Goal: Task Accomplishment & Management: Use online tool/utility

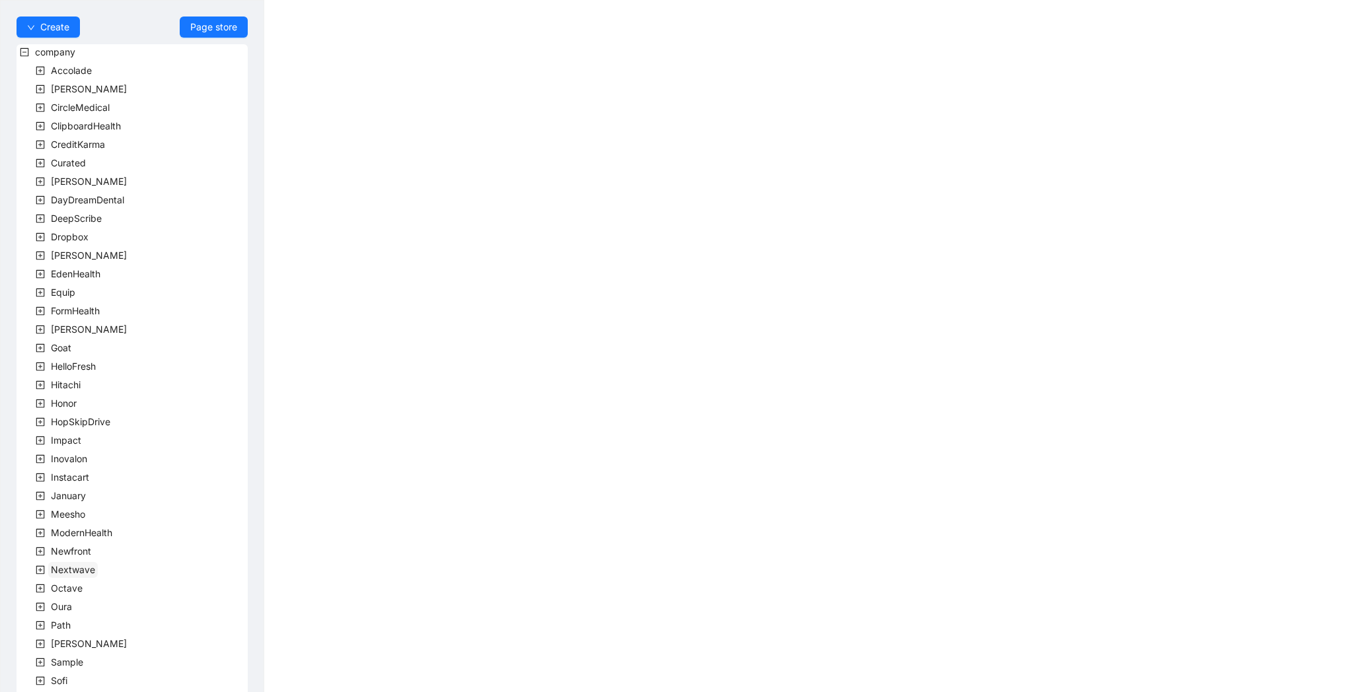
scroll to position [164, 0]
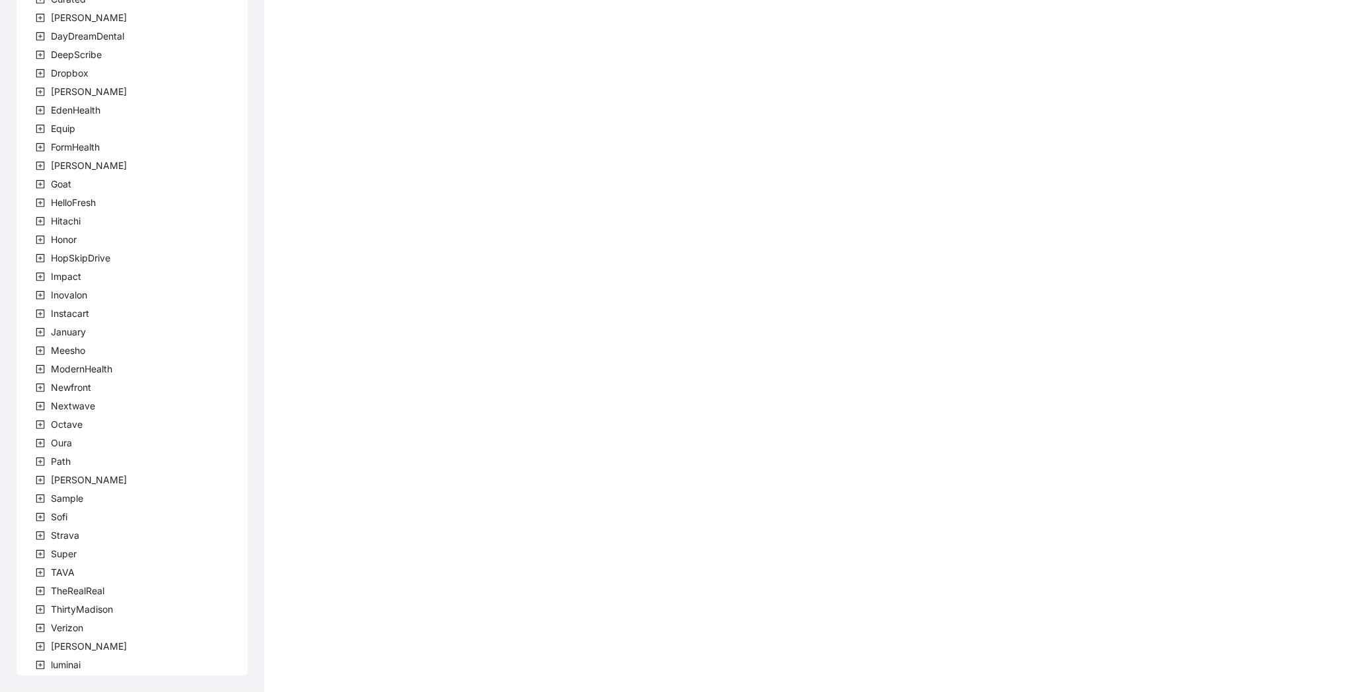
click at [45, 411] on span at bounding box center [40, 406] width 16 height 16
click at [40, 589] on icon "plus-square" at bounding box center [40, 591] width 9 height 9
click at [78, 610] on span "team" at bounding box center [78, 609] width 22 height 11
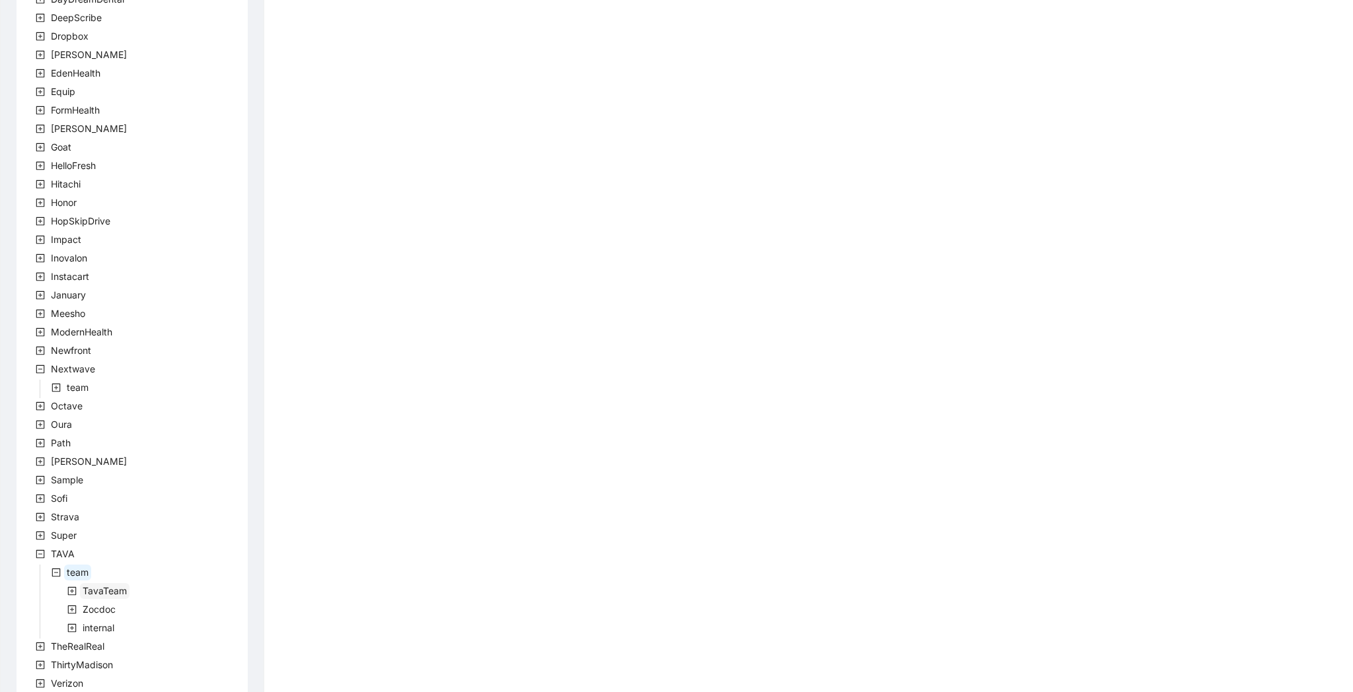
click at [91, 589] on span "TavaTeam" at bounding box center [105, 590] width 44 height 11
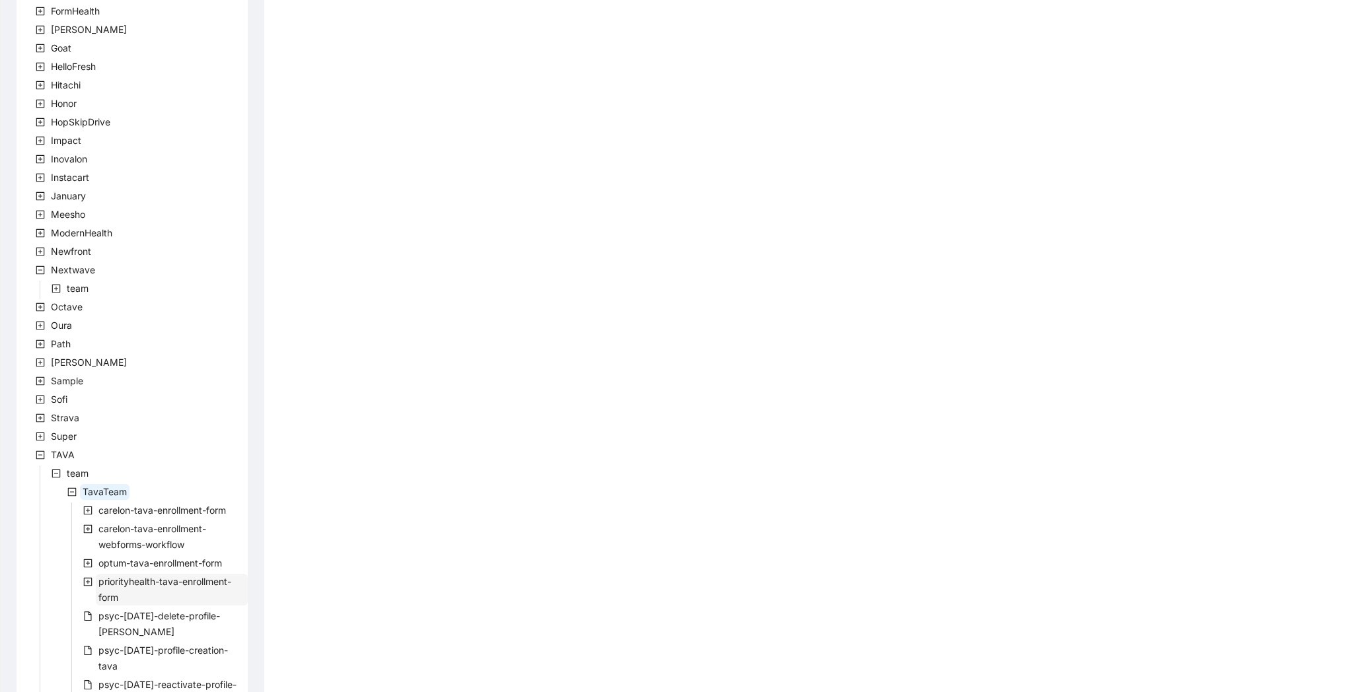
scroll to position [706, 0]
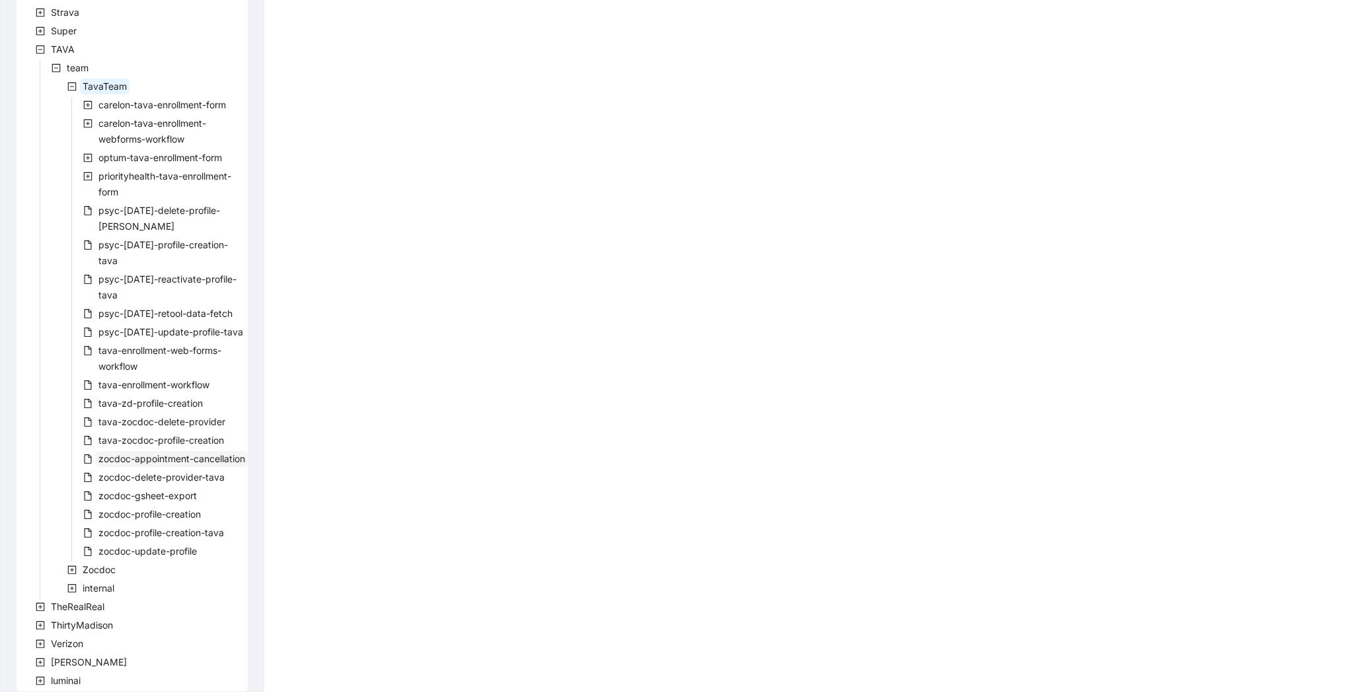
click at [183, 451] on span "zocdoc-appointment-cancellation" at bounding box center [172, 459] width 152 height 16
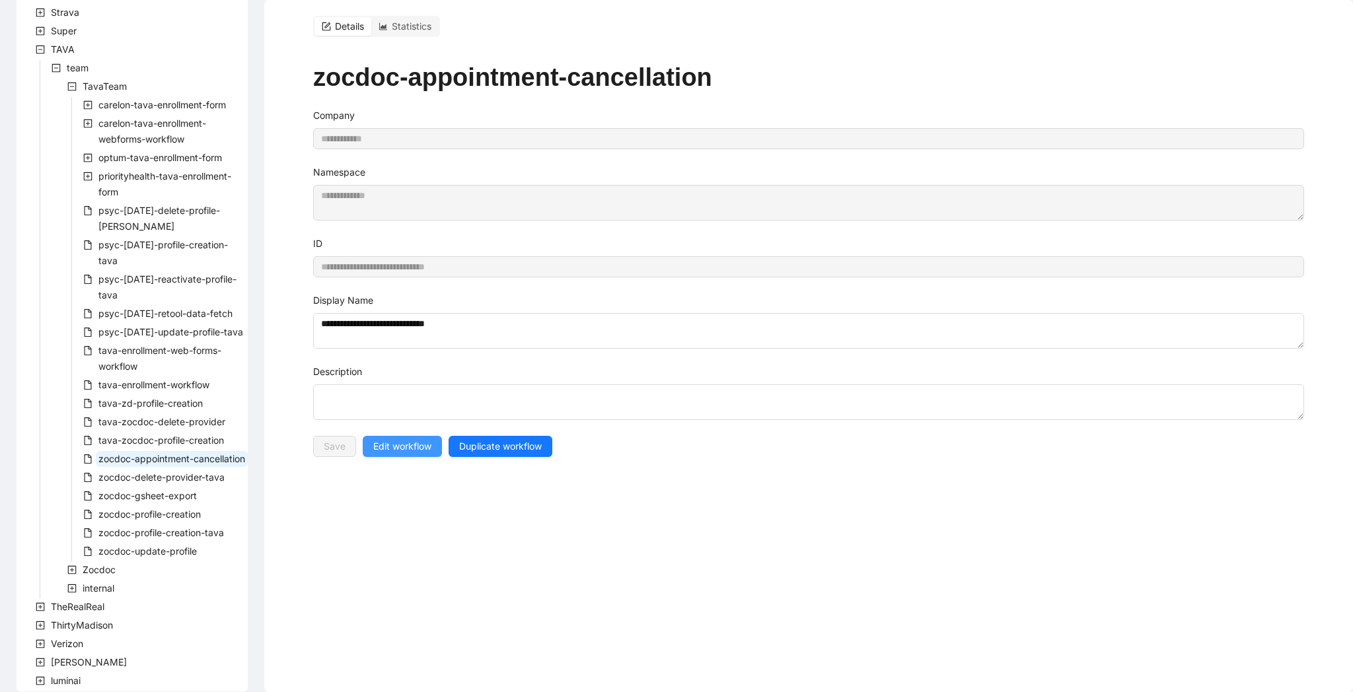
click at [414, 443] on span "Edit workflow" at bounding box center [402, 446] width 58 height 15
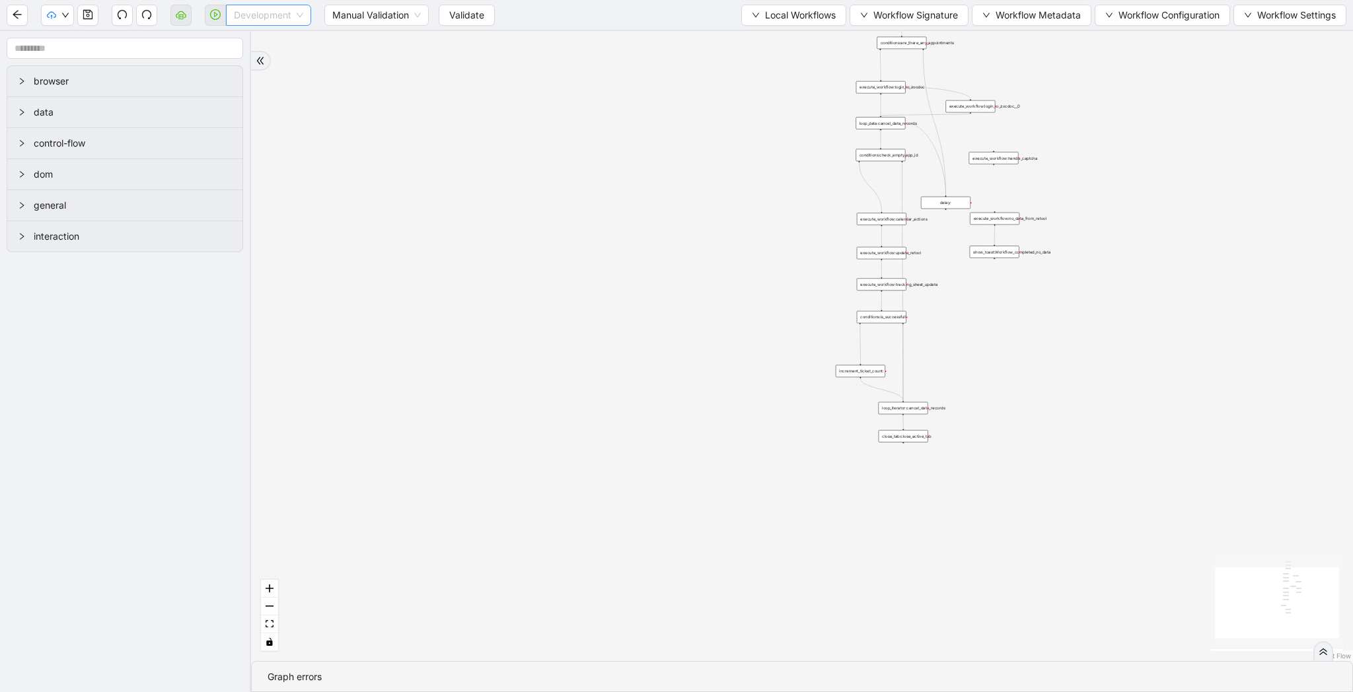
click at [260, 10] on span "Development" at bounding box center [268, 15] width 69 height 20
click at [261, 68] on div "Production" at bounding box center [269, 63] width 64 height 15
click at [470, 20] on span "Validate" at bounding box center [456, 15] width 35 height 15
click at [185, 20] on icon "cloud-server" at bounding box center [181, 14] width 11 height 11
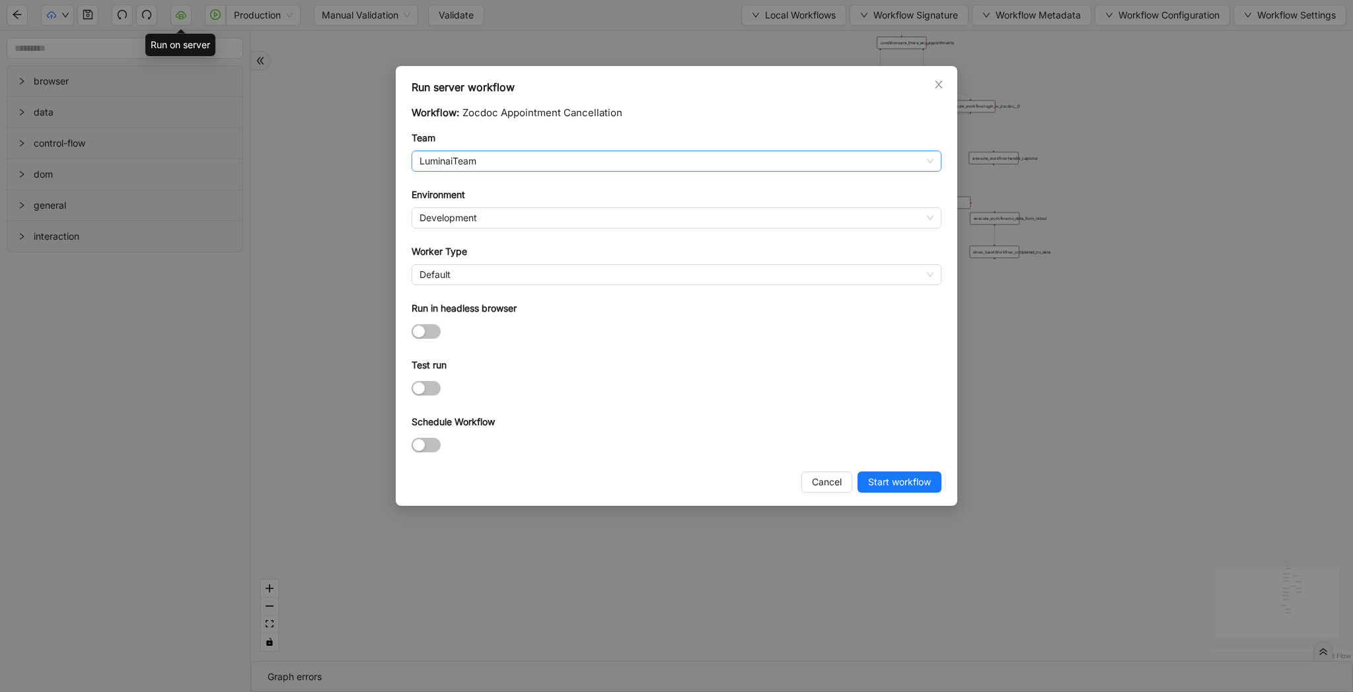
click at [487, 161] on span "LuminaiTeam" at bounding box center [677, 161] width 514 height 20
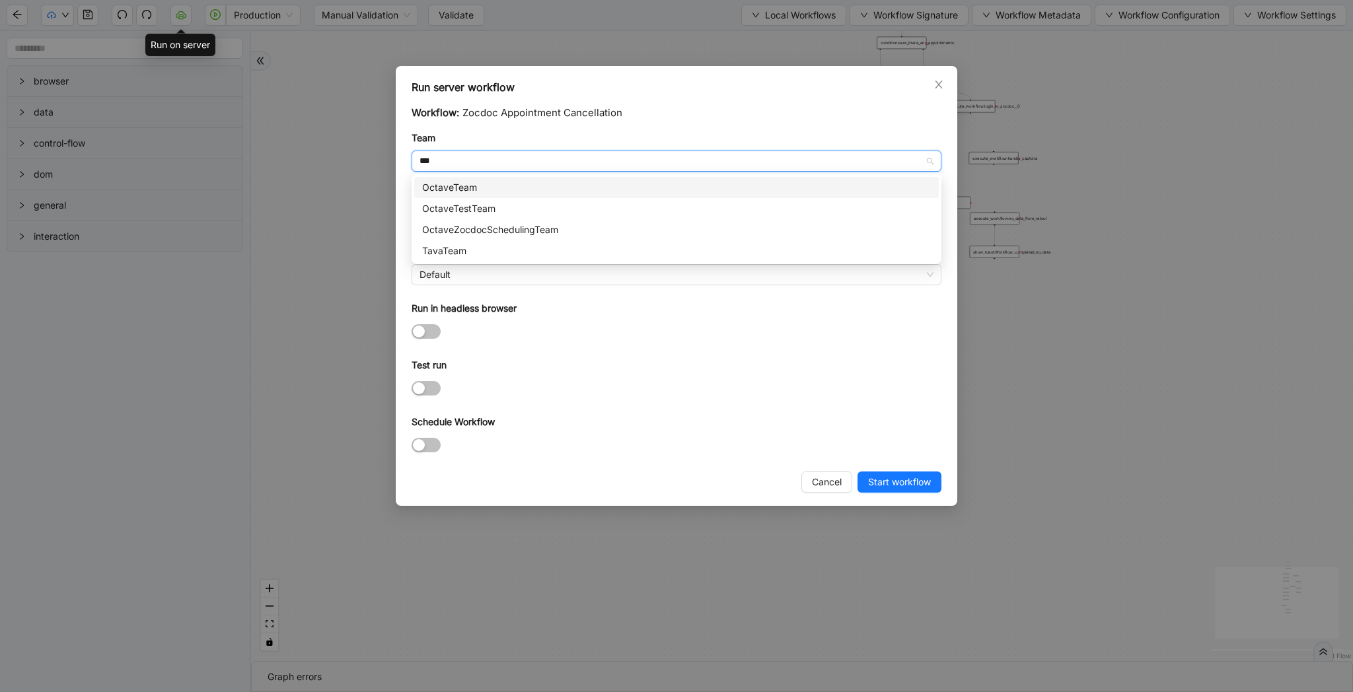
type input "****"
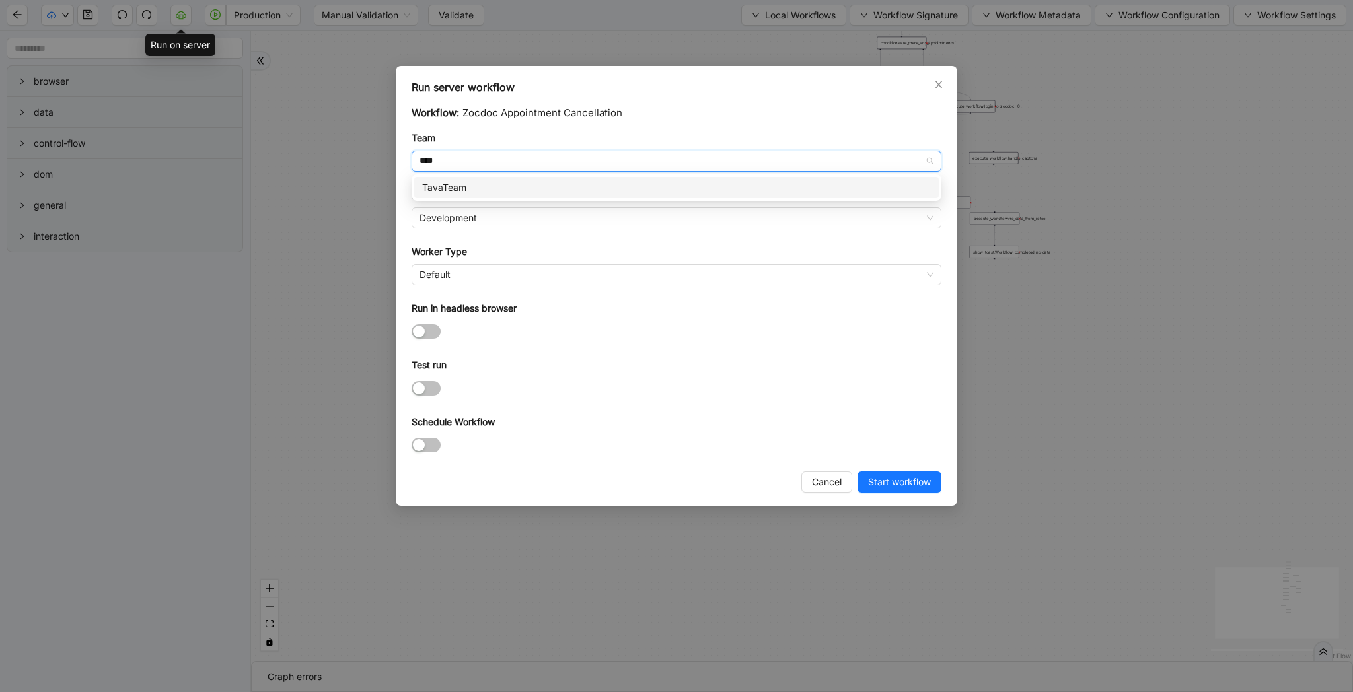
click at [470, 190] on div "TavaTeam" at bounding box center [676, 187] width 509 height 15
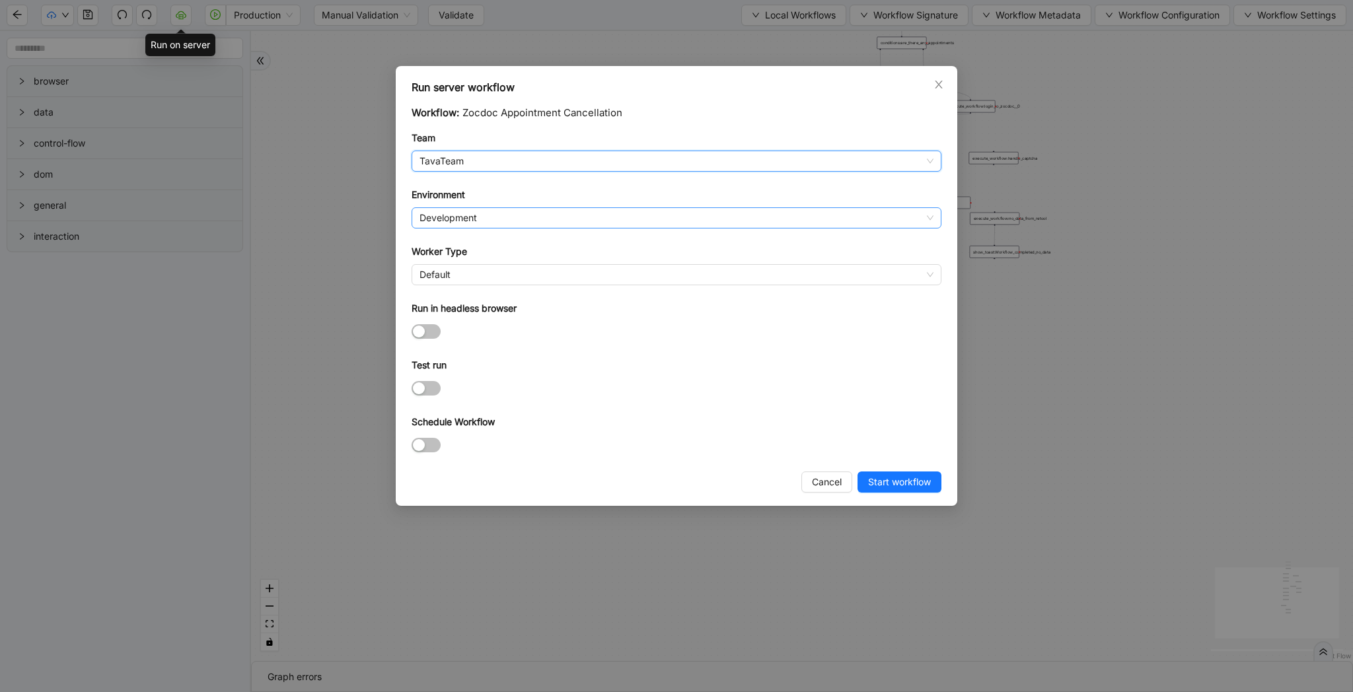
click at [470, 218] on span "Development" at bounding box center [677, 218] width 514 height 20
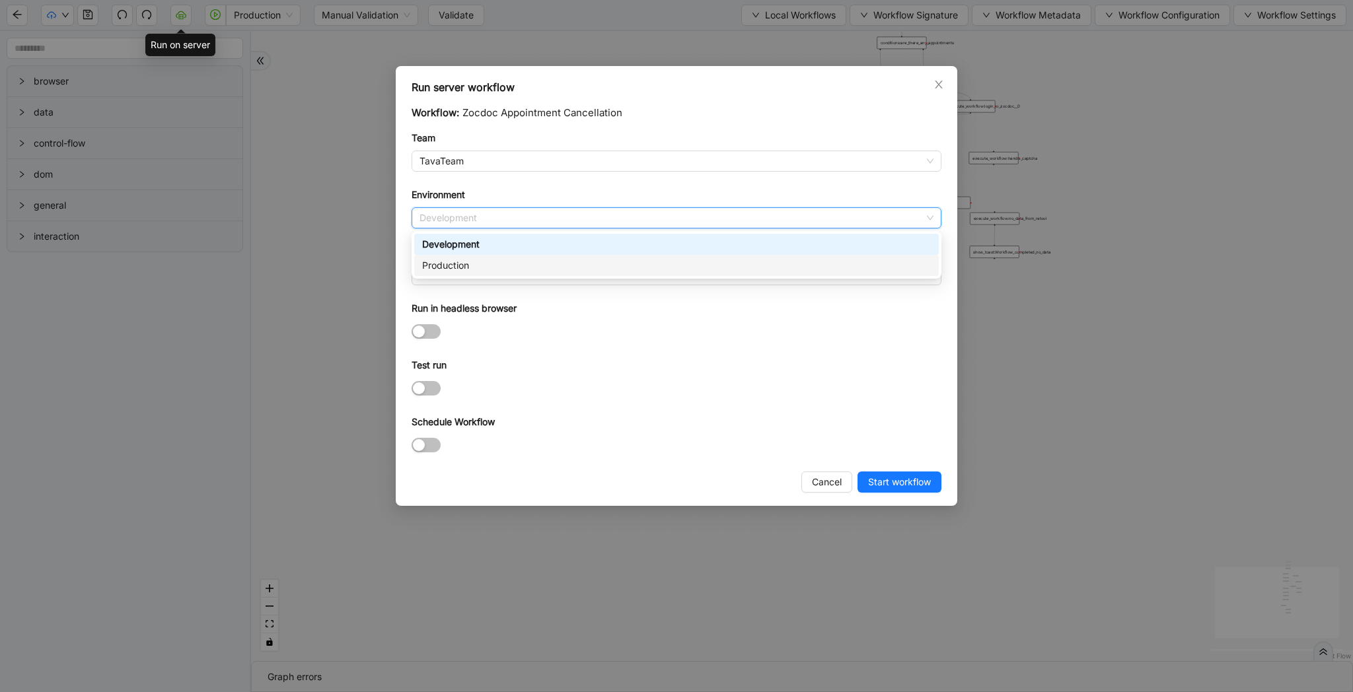
click at [473, 276] on body "Production Manual Validation Validate Local Workflows Workflow Signature Workfl…" at bounding box center [676, 346] width 1353 height 692
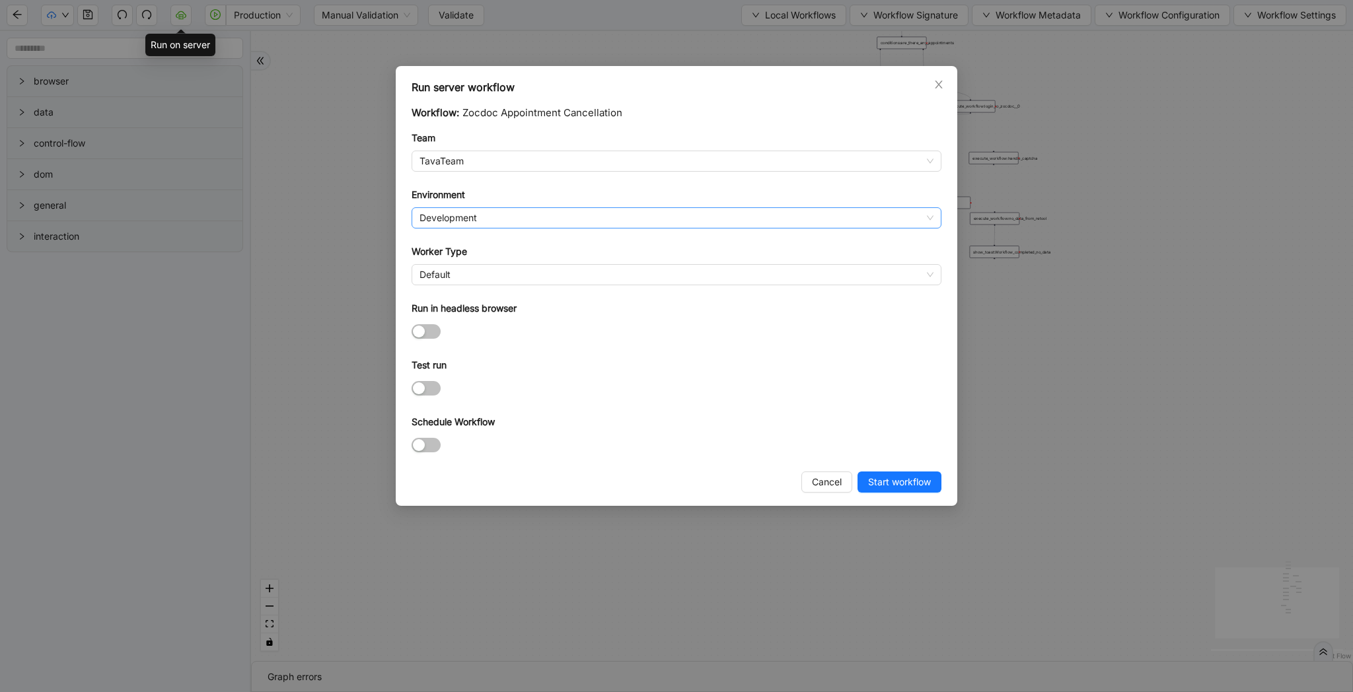
click at [500, 215] on span "Development" at bounding box center [677, 218] width 514 height 20
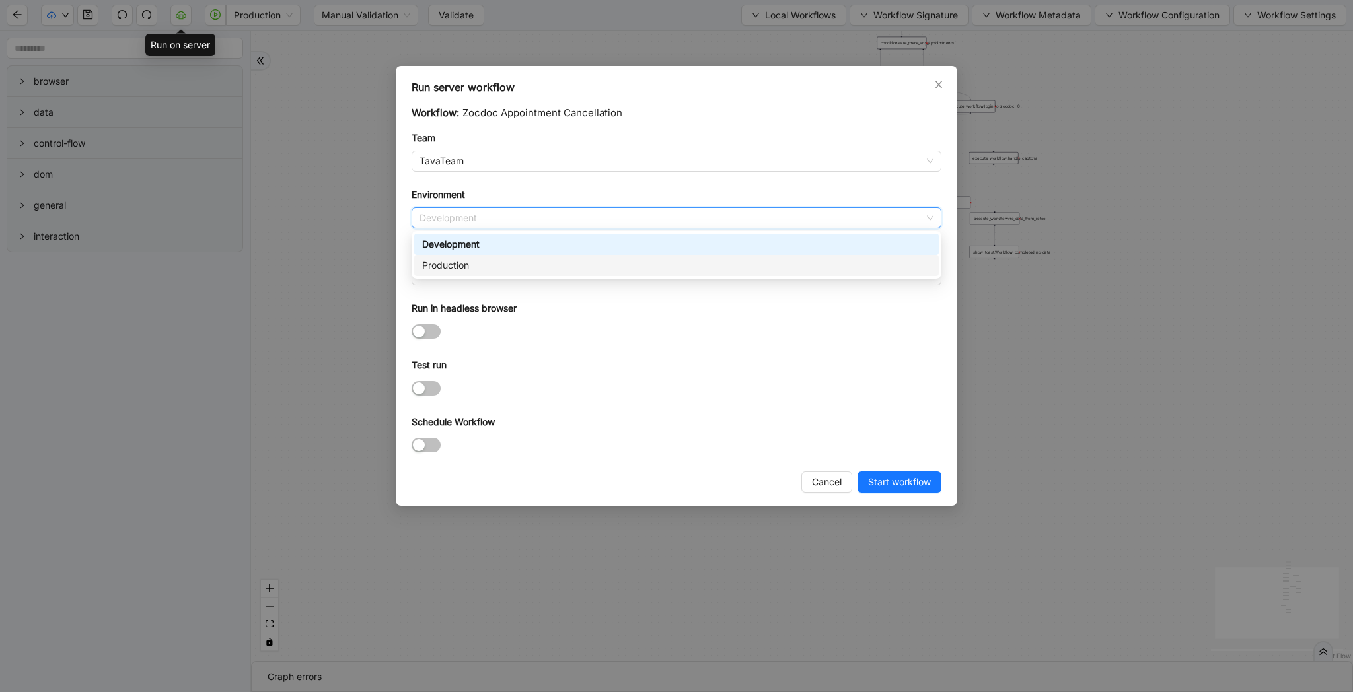
click at [493, 264] on div "Production" at bounding box center [676, 265] width 509 height 15
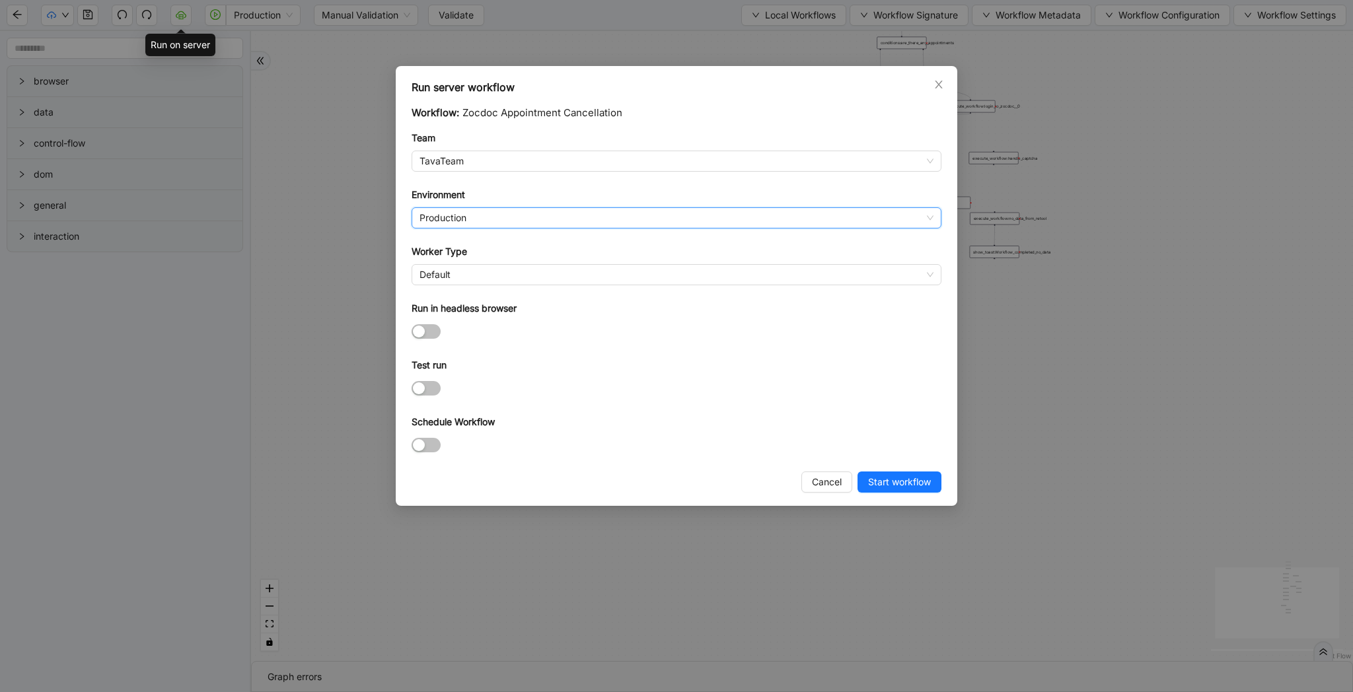
click at [493, 264] on div "Default" at bounding box center [677, 274] width 530 height 21
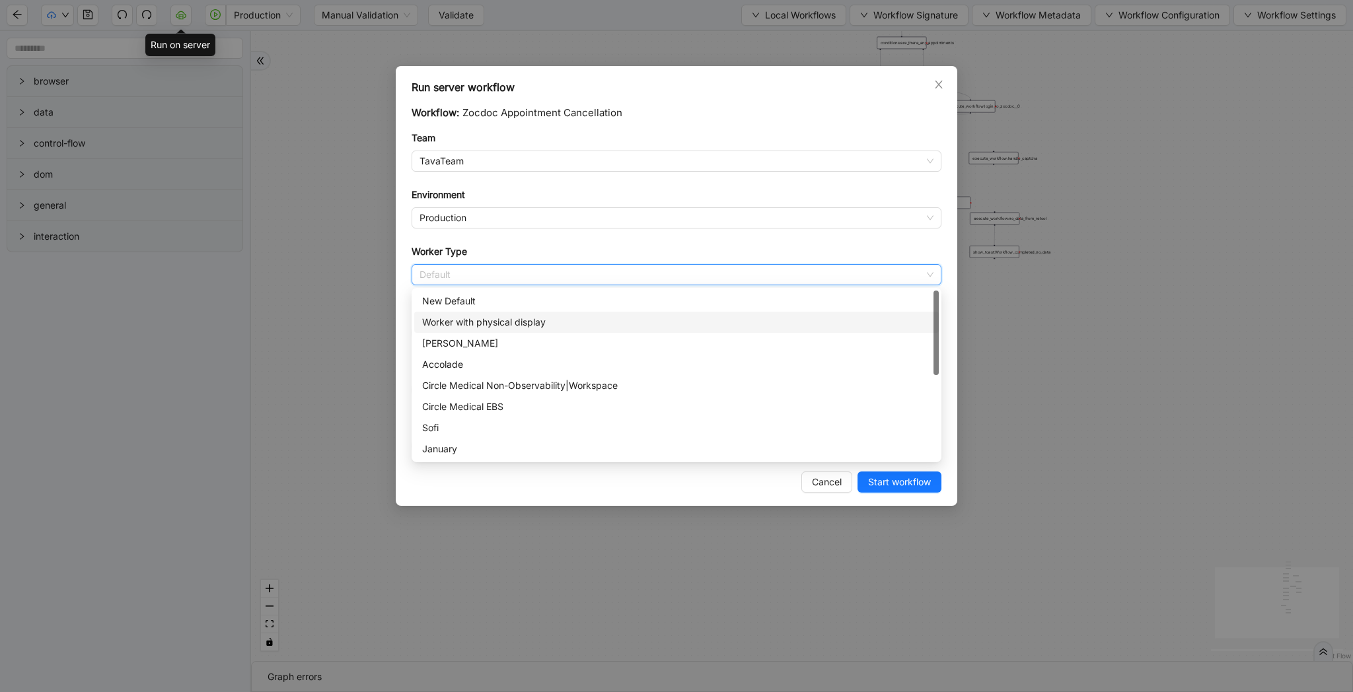
click at [533, 325] on div "Worker with physical display" at bounding box center [676, 322] width 509 height 15
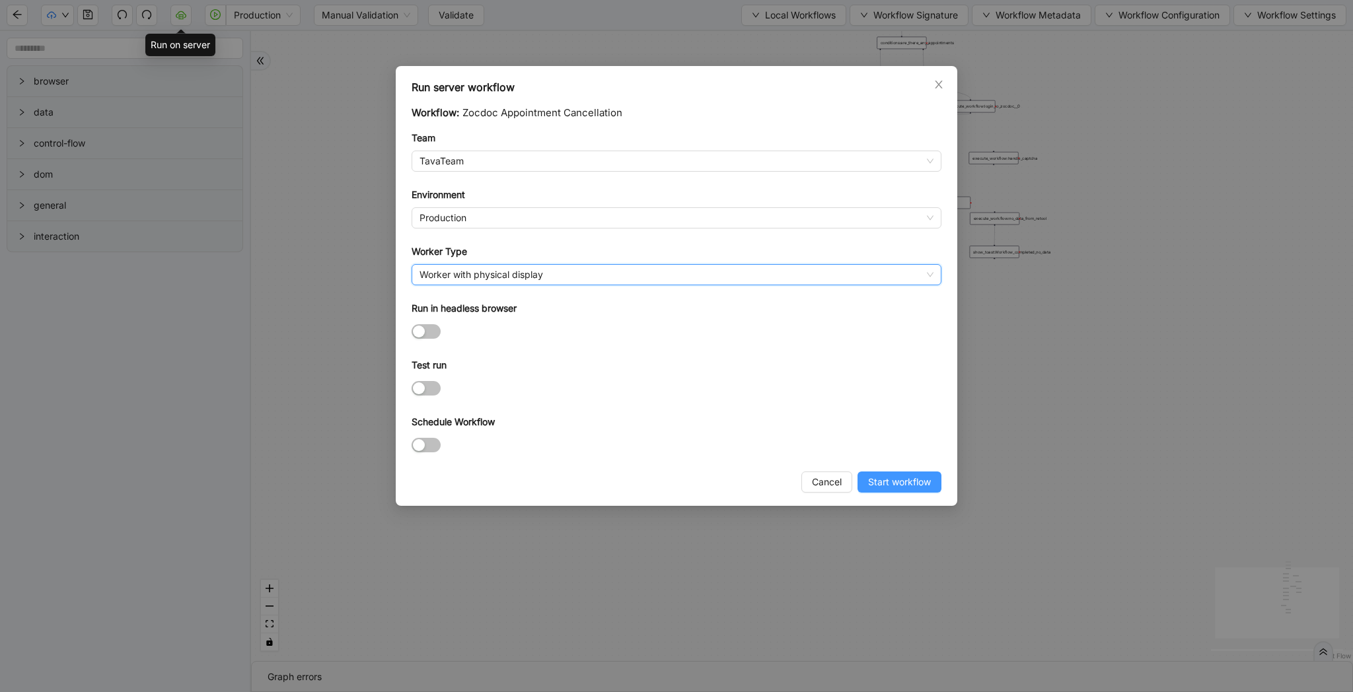
click at [887, 478] on span "Start workflow" at bounding box center [899, 482] width 63 height 15
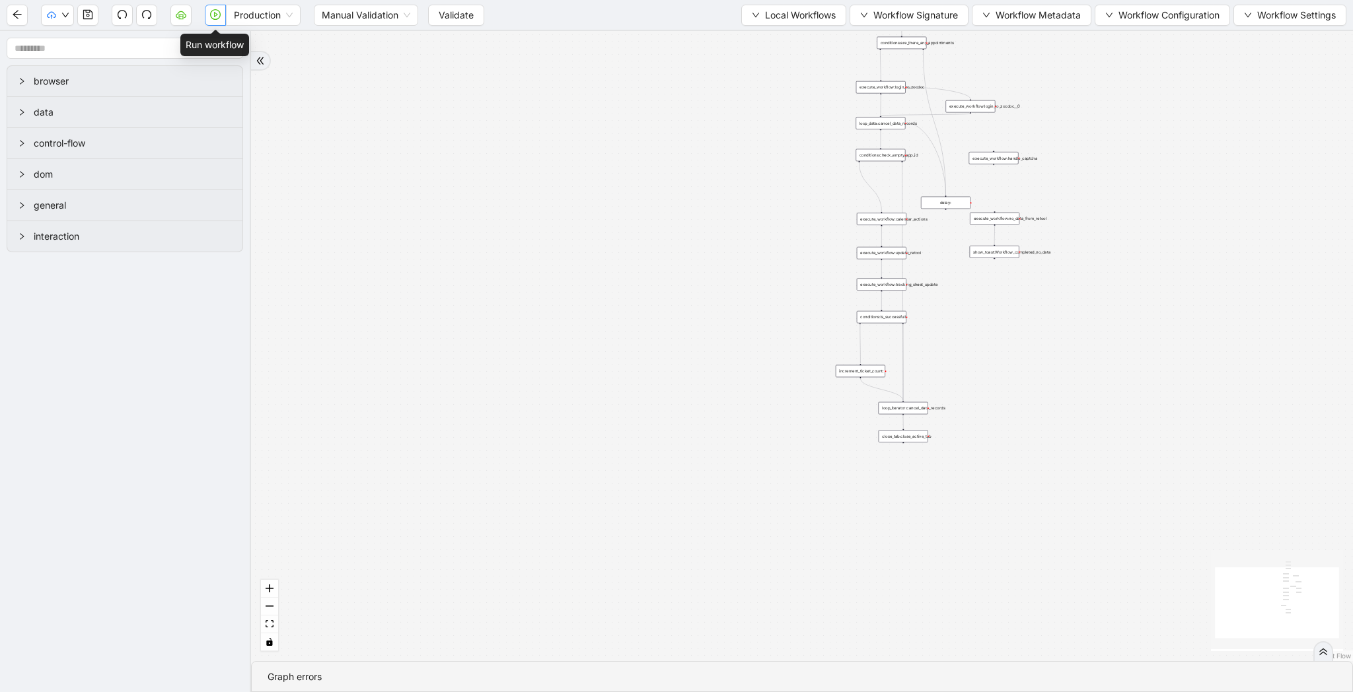
click at [219, 16] on icon "play-circle" at bounding box center [215, 14] width 11 height 11
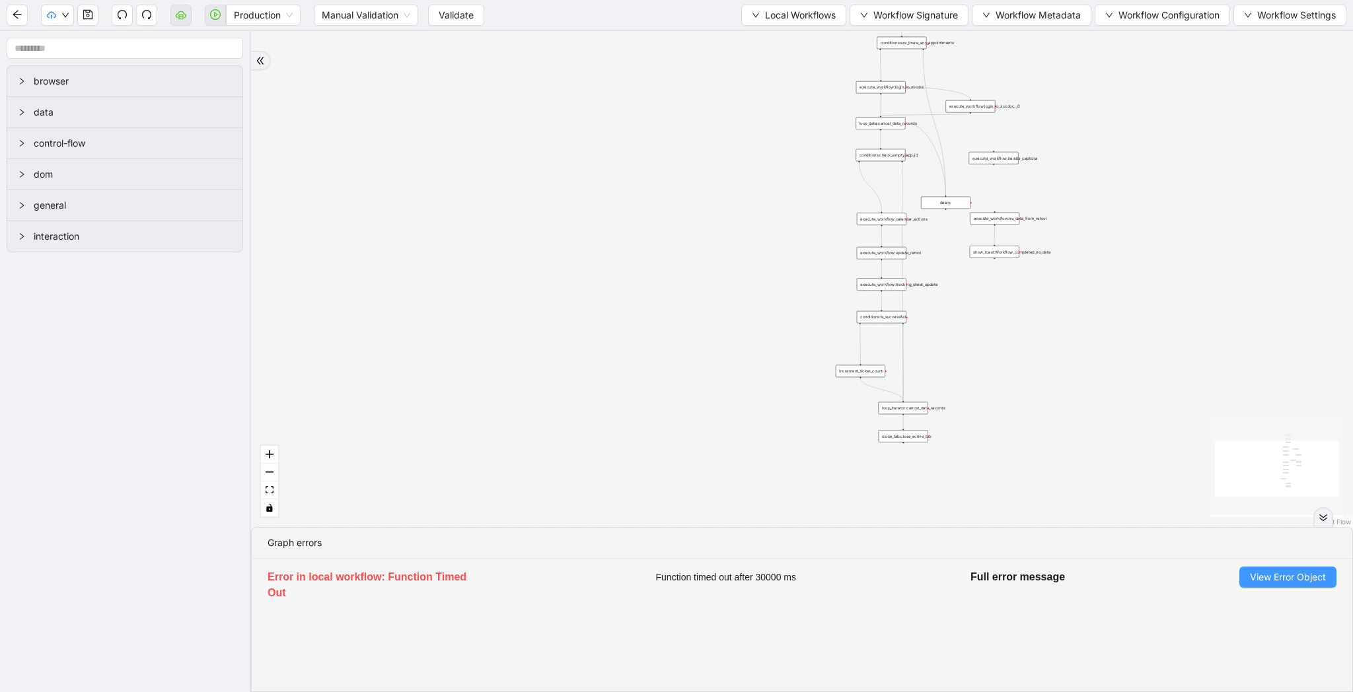
click at [1287, 578] on span "View Error Object" at bounding box center [1288, 577] width 76 height 15
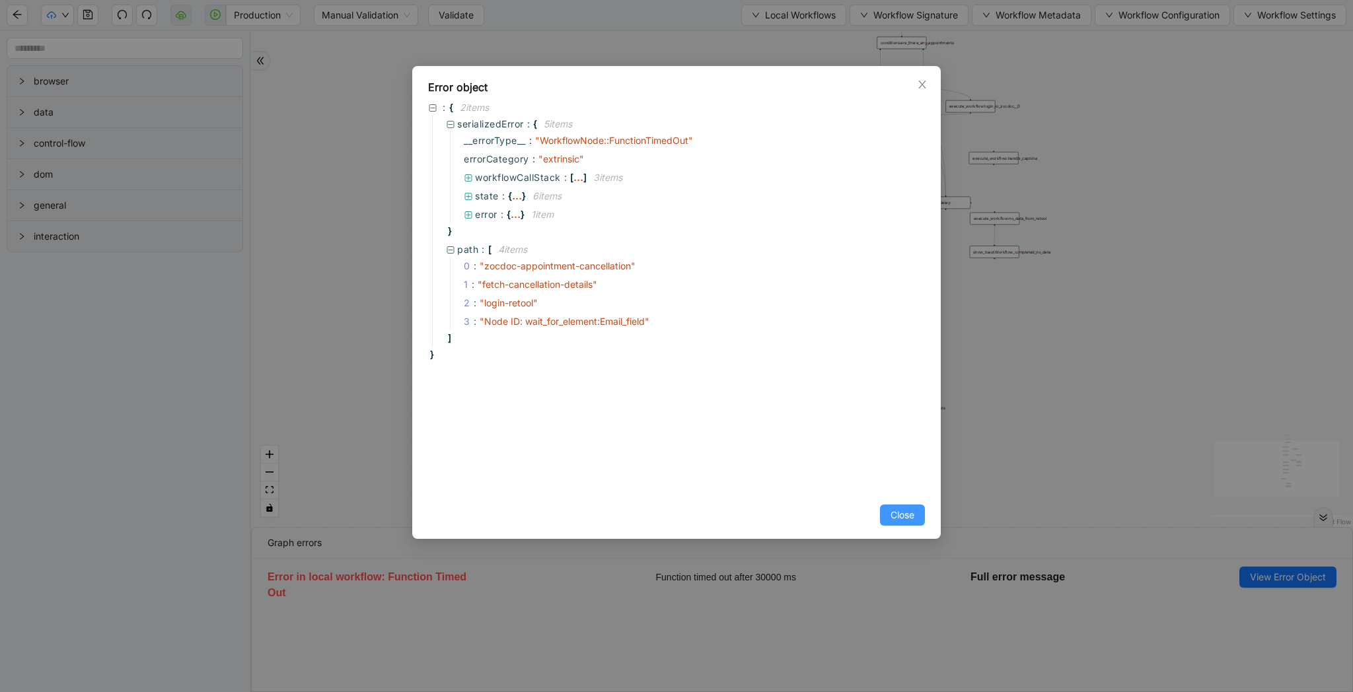
click at [907, 518] on span "Close" at bounding box center [903, 515] width 24 height 15
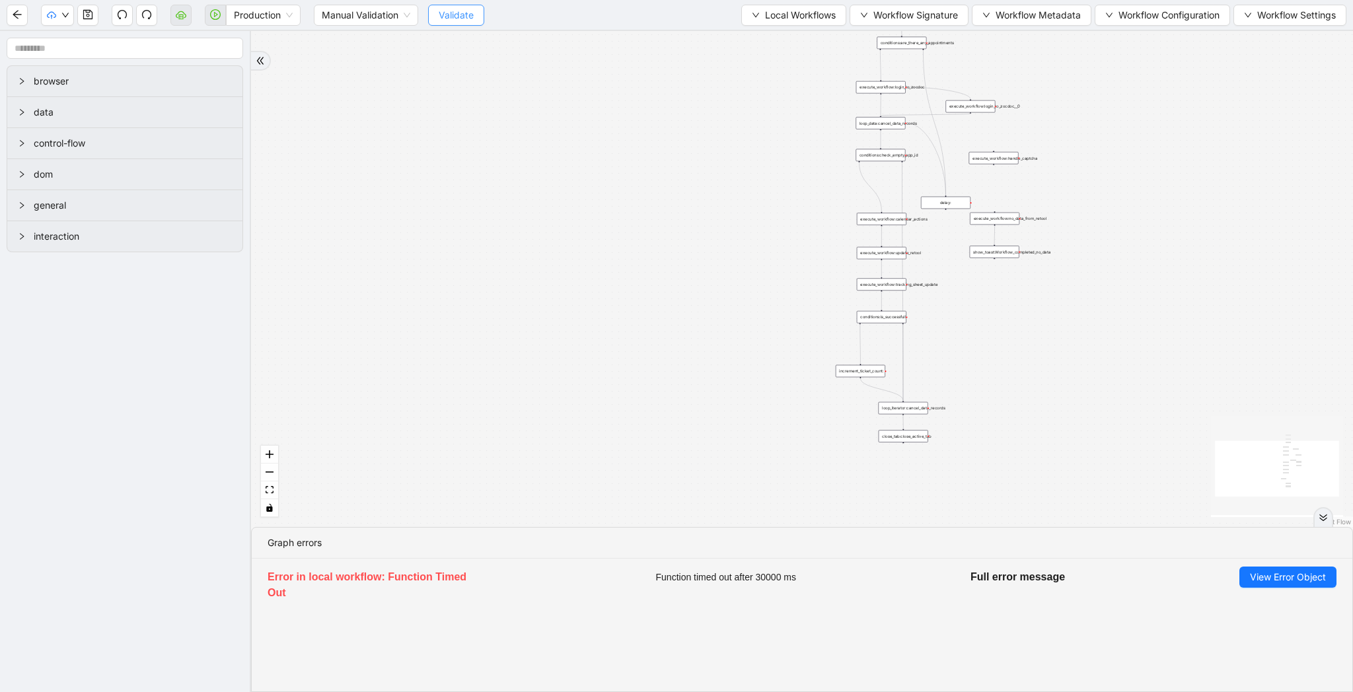
click at [465, 21] on span "Validate" at bounding box center [456, 15] width 35 height 15
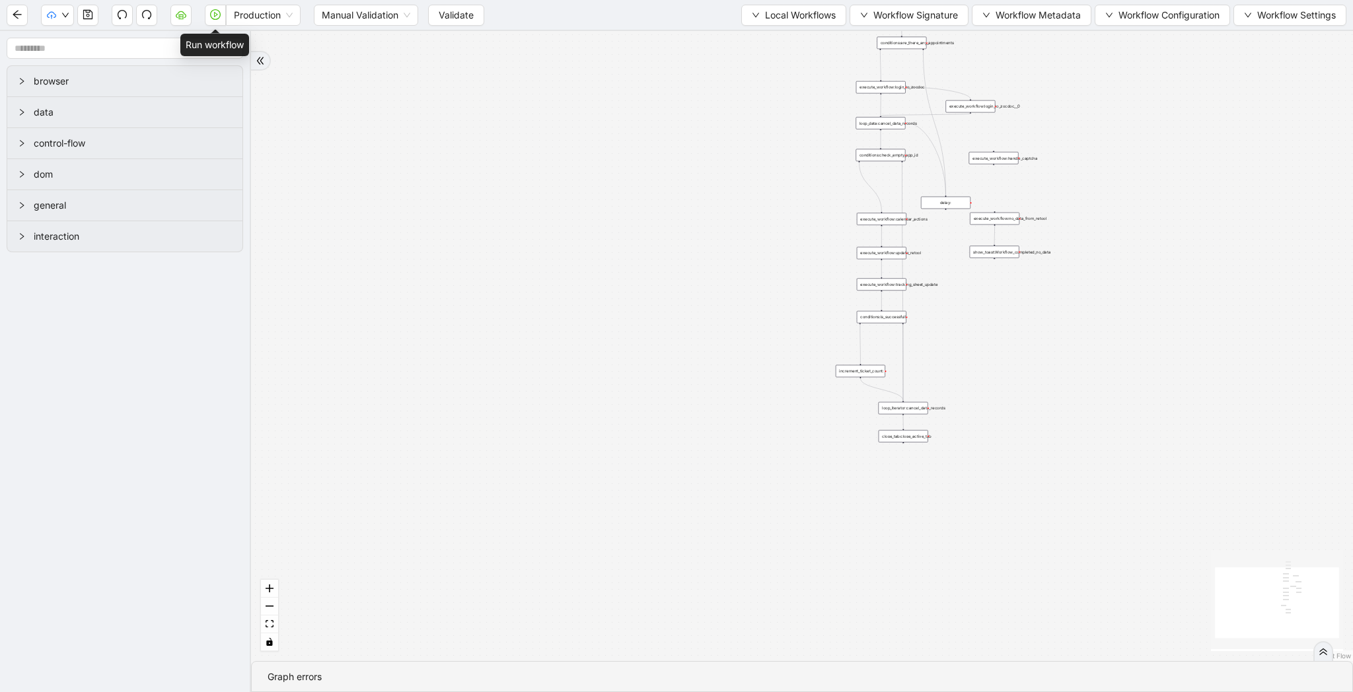
click at [218, 15] on icon "play-circle" at bounding box center [215, 14] width 11 height 11
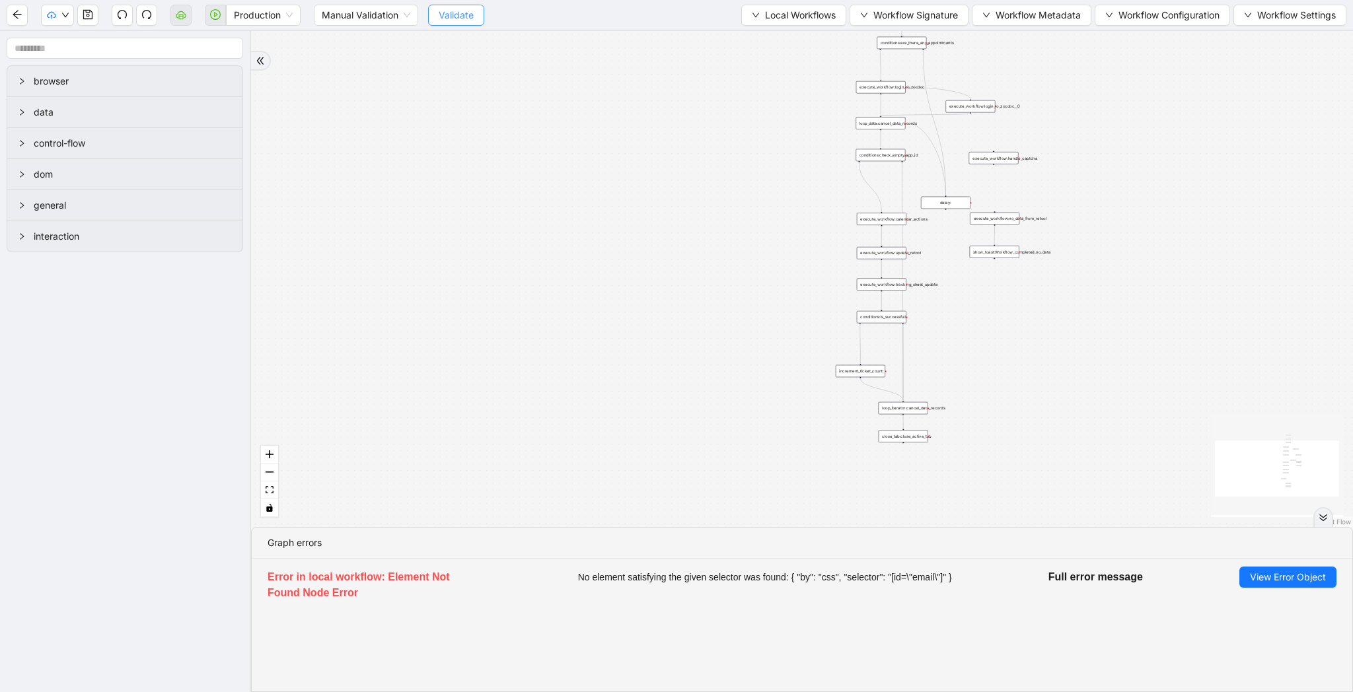
click at [463, 6] on button "Validate" at bounding box center [456, 15] width 56 height 21
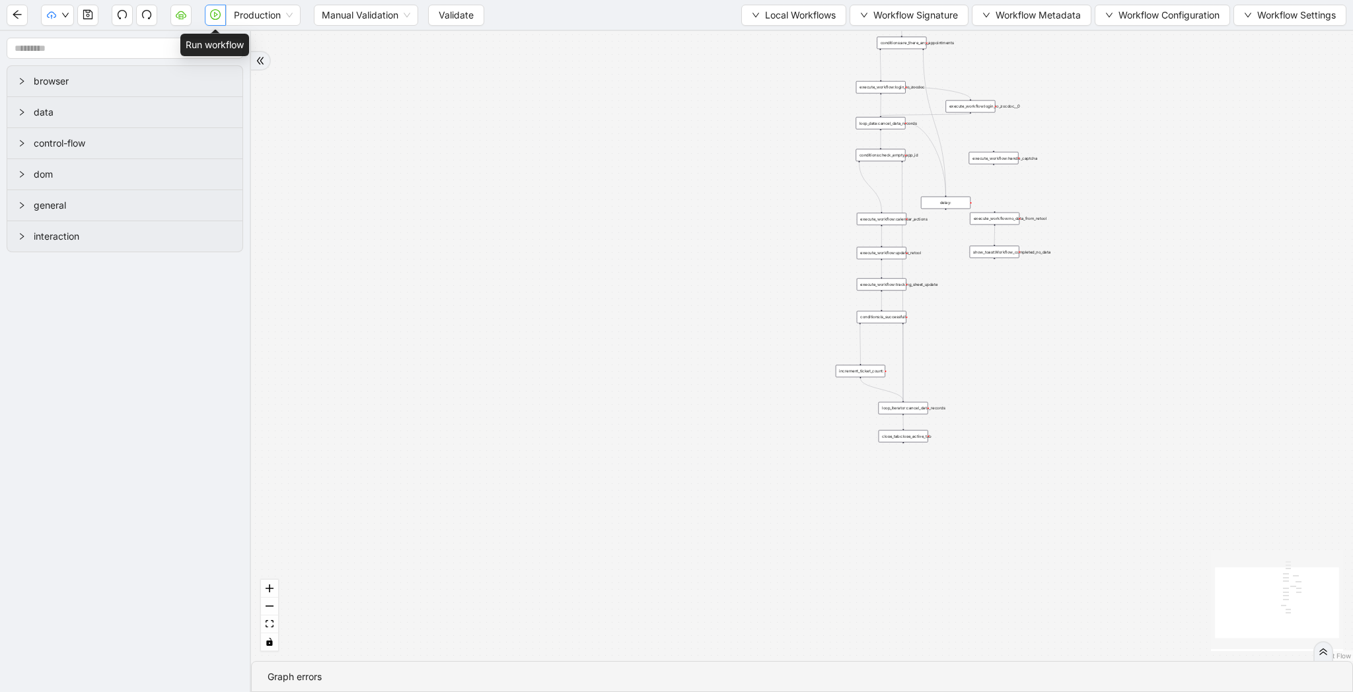
click at [219, 14] on icon "play-circle" at bounding box center [215, 14] width 11 height 11
